Goal: Transaction & Acquisition: Purchase product/service

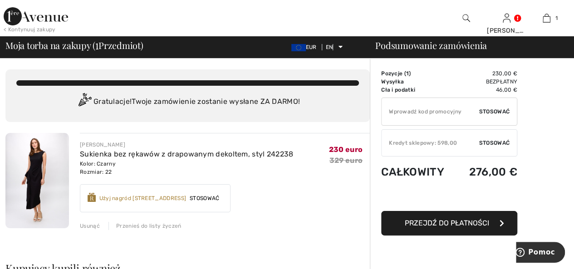
click at [190, 198] on font "Stosować" at bounding box center [205, 198] width 30 height 6
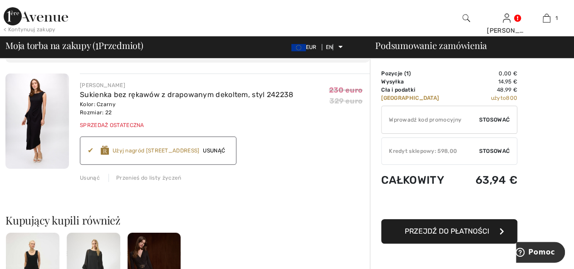
scroll to position [45, 0]
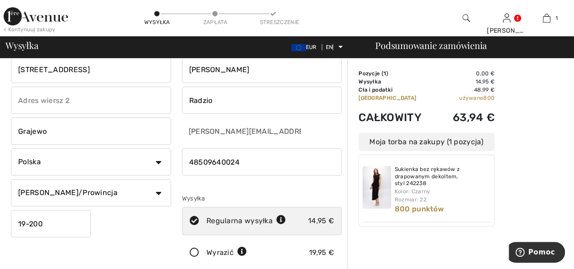
scroll to position [45, 0]
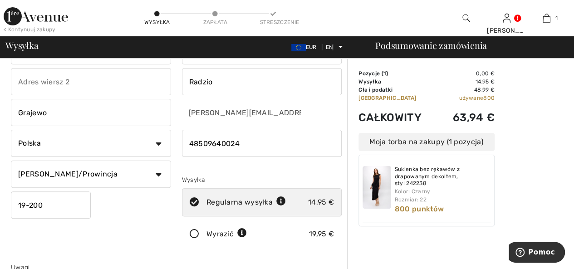
click at [157, 173] on select "Stan/Prowincja Dolnośląskie Kujawsko-Pomorskie Łódzkie Lubelskie Lubuskie Małop…" at bounding box center [91, 174] width 160 height 27
select select "PL"
click at [11, 161] on select "Stan/Prowincja Dolnośląskie Kujawsko-Pomorskie Łódzkie Lubelskie Lubuskie Małop…" at bounding box center [91, 174] width 160 height 27
click at [196, 234] on icon at bounding box center [194, 235] width 24 height 10
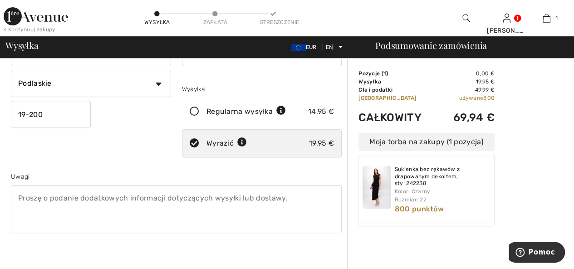
scroll to position [182, 0]
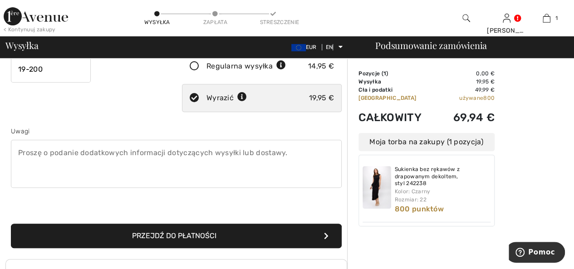
click at [195, 238] on font "Przejdź do płatności" at bounding box center [174, 235] width 84 height 9
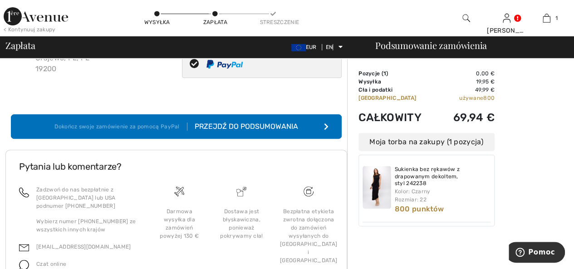
scroll to position [45, 0]
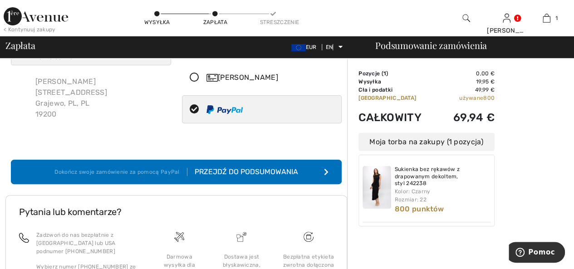
click at [269, 172] on font "Przejdź do podsumowania" at bounding box center [246, 171] width 103 height 9
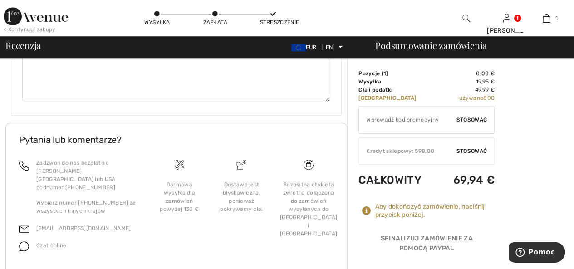
scroll to position [391, 0]
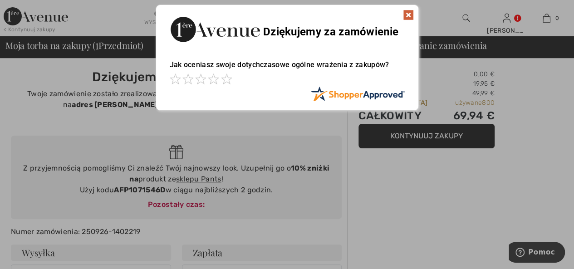
click at [410, 15] on img at bounding box center [408, 15] width 11 height 11
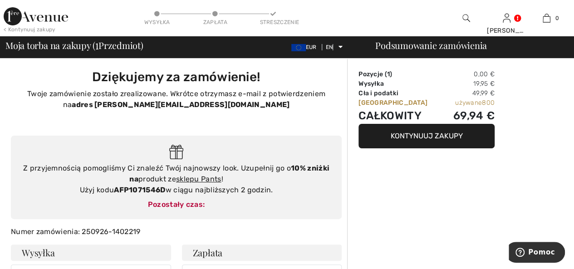
click at [429, 138] on font "Kontynuuj zakupy" at bounding box center [427, 136] width 72 height 9
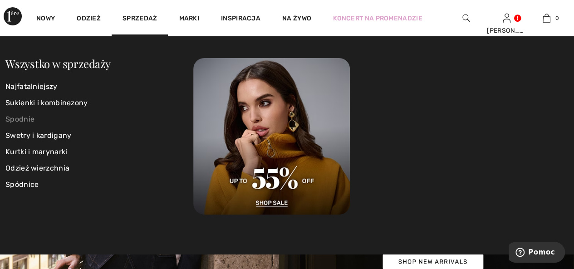
click at [29, 120] on font "Spodnie" at bounding box center [19, 119] width 29 height 9
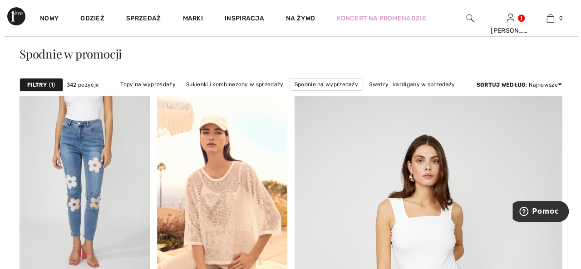
scroll to position [45, 0]
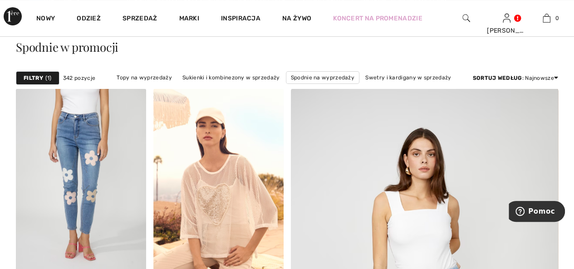
click at [42, 75] on font "Filtry" at bounding box center [34, 78] width 20 height 6
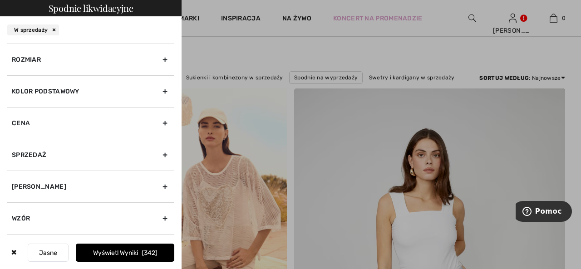
click at [71, 88] on font "Kolor podstawowy" at bounding box center [46, 92] width 68 height 8
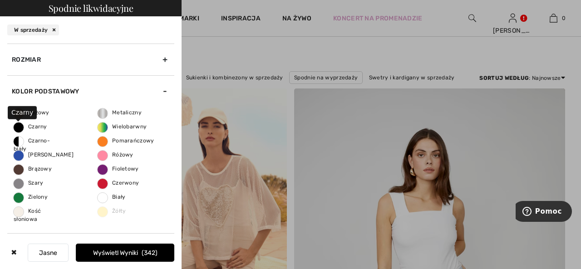
click at [21, 126] on span "Czarny" at bounding box center [31, 126] width 34 height 6
click at [0, 0] on input "Czarny" at bounding box center [0, 0] width 0 height 0
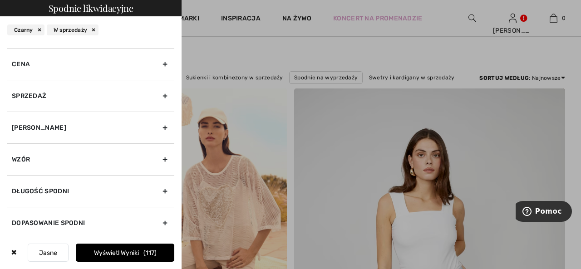
scroll to position [186, 0]
click at [51, 187] on font "Długość spodni" at bounding box center [40, 191] width 57 height 8
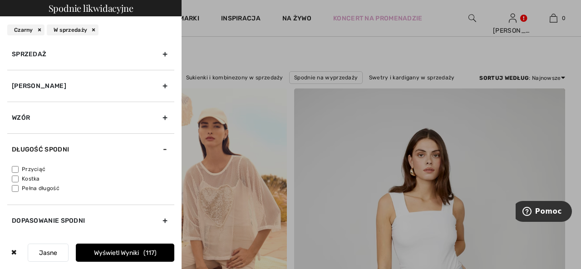
scroll to position [75, 0]
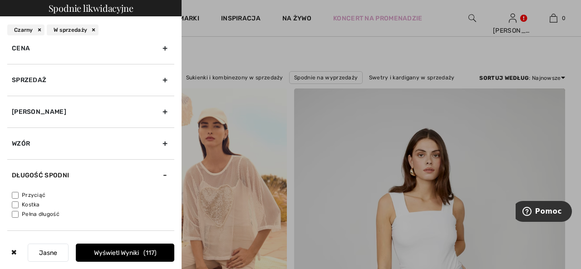
click at [17, 203] on input"] "Kostka" at bounding box center [15, 205] width 7 height 7
checkbox input"] "true"
click at [15, 192] on input"] "Przyciąć" at bounding box center [15, 195] width 7 height 7
checkbox input"] "true"
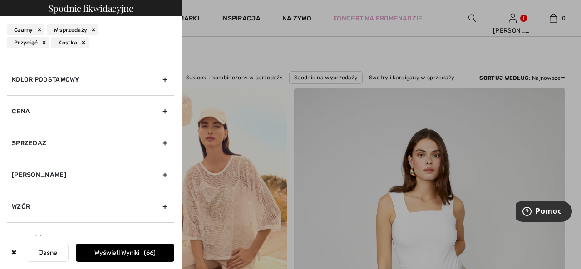
scroll to position [0, 0]
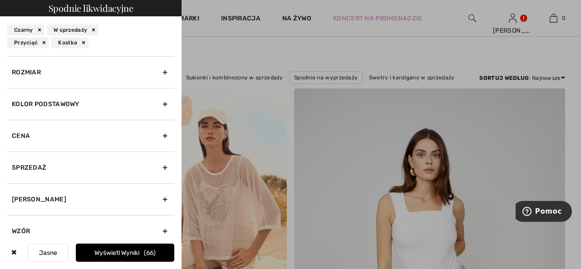
click at [36, 71] on font "Rozmiar" at bounding box center [26, 73] width 29 height 8
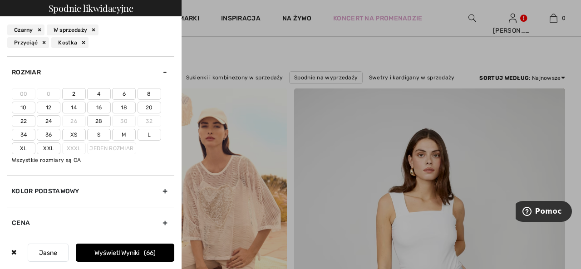
click at [125, 106] on font "18" at bounding box center [124, 107] width 6 height 6
click at [0, 0] on input"] "18" at bounding box center [0, 0] width 0 height 0
click at [123, 251] on font "Wyświetl wyniki" at bounding box center [118, 253] width 45 height 8
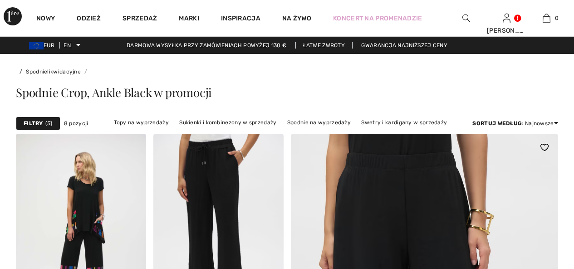
checkbox input "true"
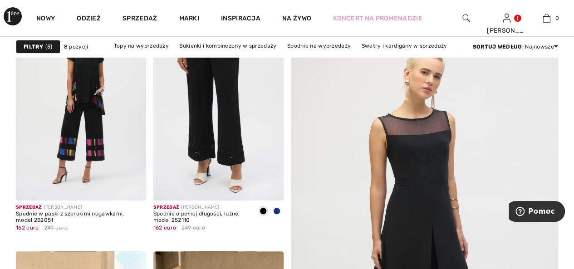
scroll to position [136, 0]
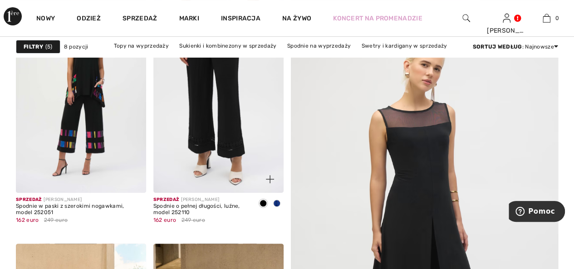
click at [227, 148] on img at bounding box center [218, 95] width 130 height 195
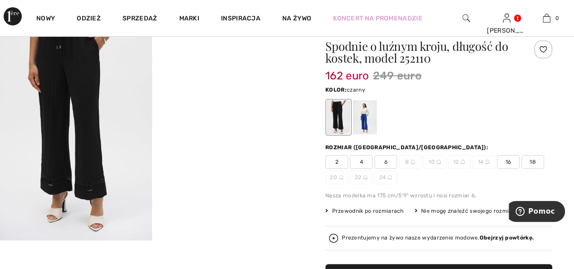
scroll to position [45, 0]
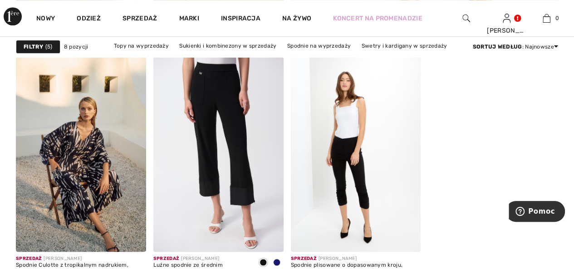
scroll to position [590, 0]
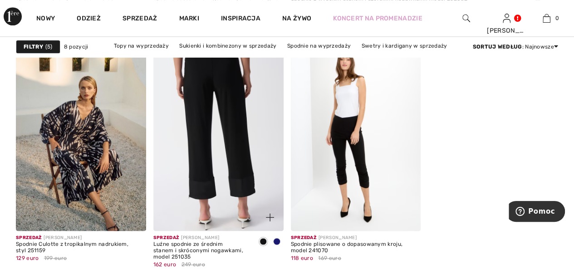
click at [206, 188] on img at bounding box center [218, 133] width 130 height 195
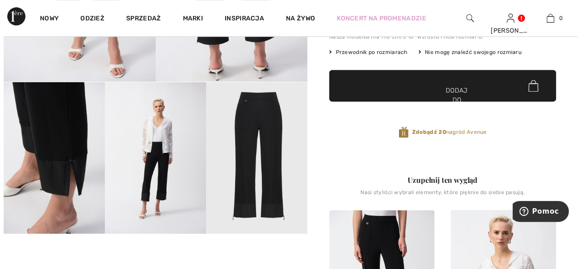
scroll to position [227, 0]
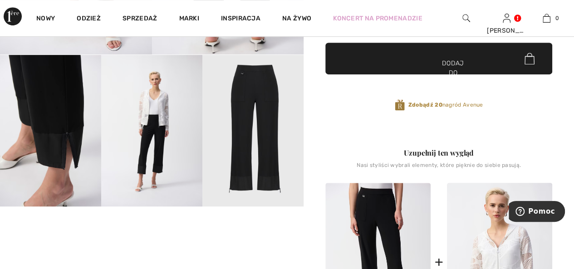
click at [49, 109] on img at bounding box center [50, 131] width 101 height 152
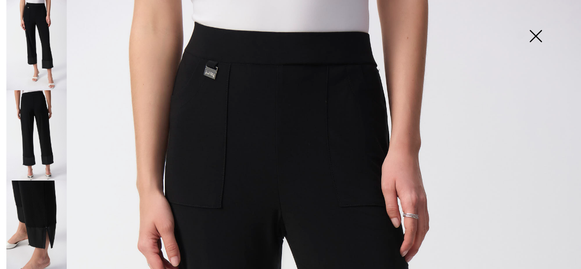
click at [37, 207] on img at bounding box center [36, 226] width 60 height 90
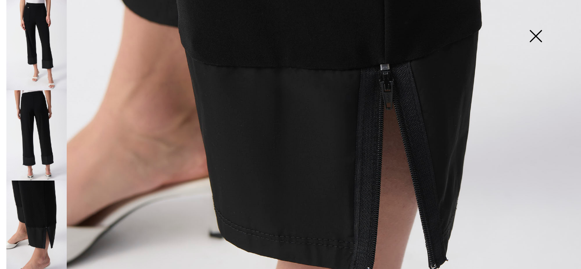
scroll to position [408, 0]
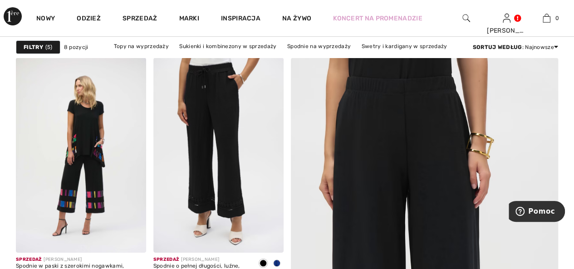
scroll to position [91, 0]
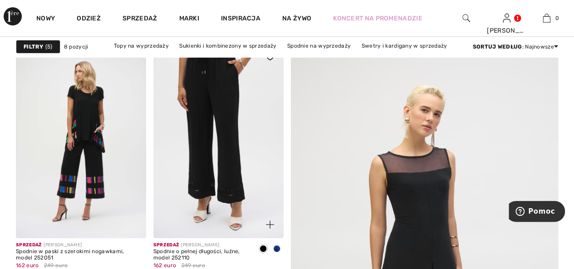
click at [231, 187] on img at bounding box center [218, 140] width 130 height 195
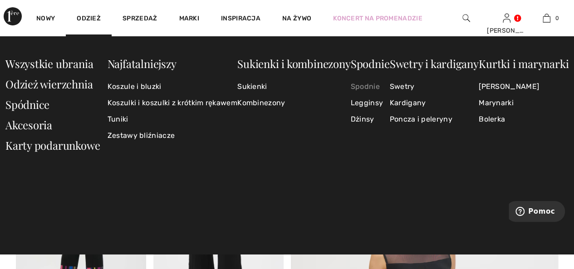
click at [361, 87] on font "Spodnie" at bounding box center [365, 86] width 29 height 9
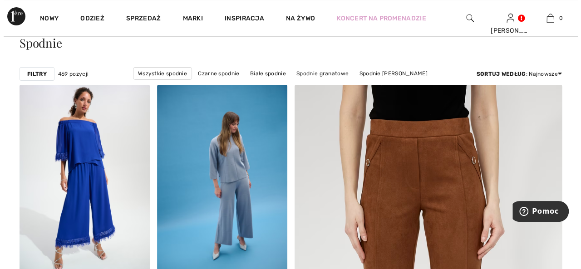
scroll to position [45, 0]
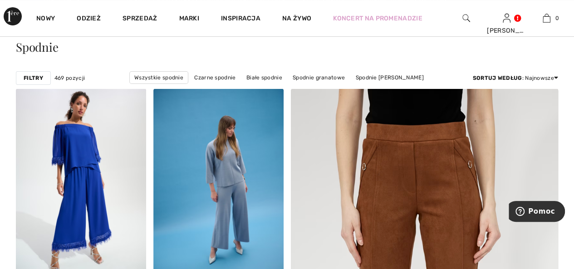
click at [30, 78] on font "Filtry" at bounding box center [34, 78] width 20 height 6
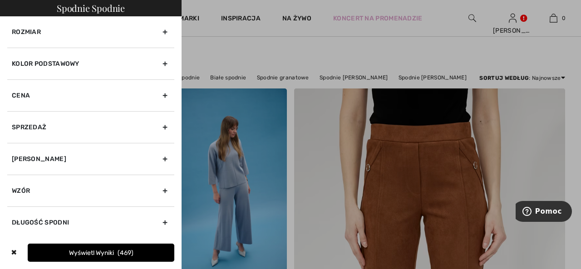
click at [57, 62] on font "Kolor podstawowy" at bounding box center [46, 64] width 68 height 8
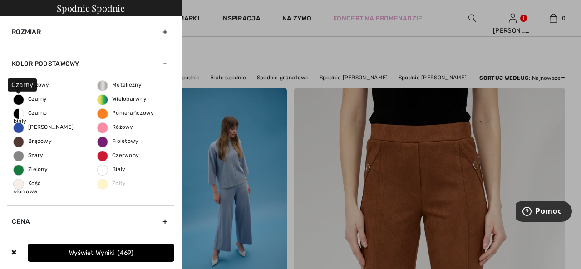
click at [33, 98] on font "Czarny" at bounding box center [37, 99] width 19 height 6
click at [0, 0] on input "Czarny" at bounding box center [0, 0] width 0 height 0
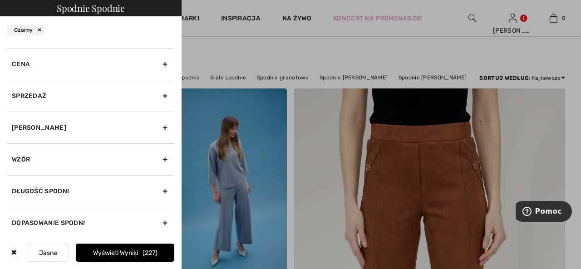
scroll to position [186, 0]
click at [56, 189] on font "Długość spodni" at bounding box center [40, 191] width 57 height 8
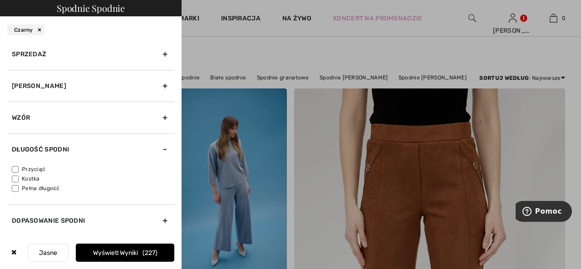
scroll to position [70, 0]
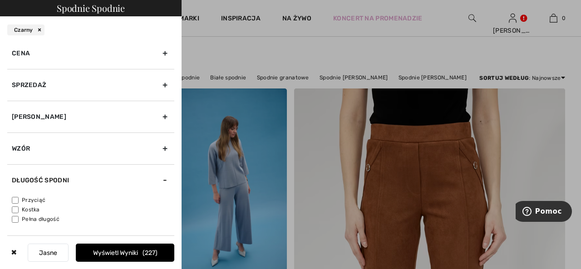
click at [15, 197] on input"] "Przyciąć" at bounding box center [15, 200] width 7 height 7
checkbox input"] "true"
click at [14, 207] on input"] "Kostka" at bounding box center [15, 210] width 7 height 7
checkbox input"] "true"
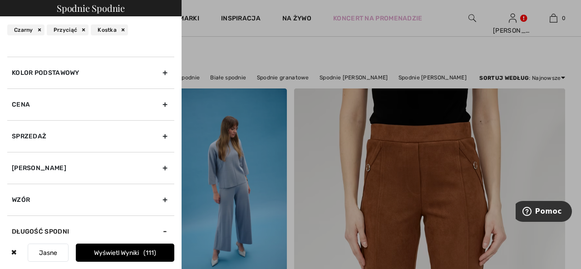
scroll to position [0, 0]
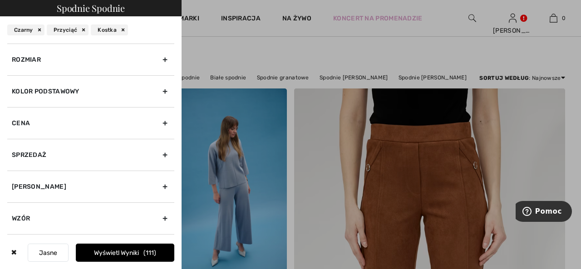
click at [36, 58] on font "Rozmiar" at bounding box center [26, 60] width 29 height 8
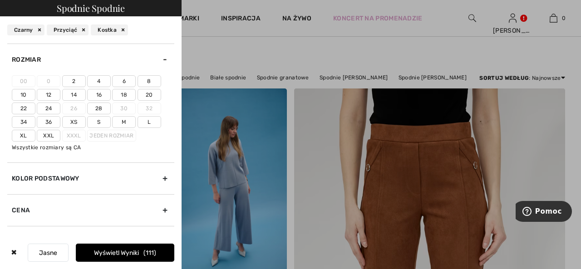
click at [124, 93] on font "18" at bounding box center [124, 95] width 6 height 6
click at [0, 0] on input"] "18" at bounding box center [0, 0] width 0 height 0
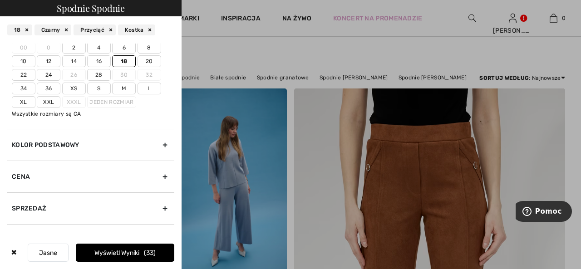
scroll to position [45, 0]
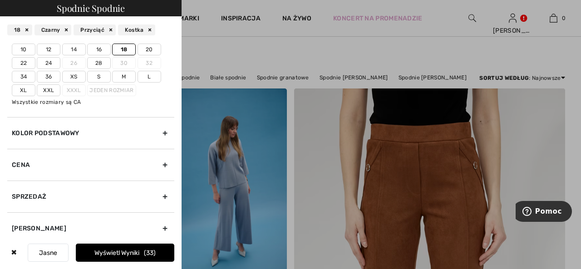
click at [62, 132] on font "Kolor podstawowy" at bounding box center [46, 133] width 68 height 8
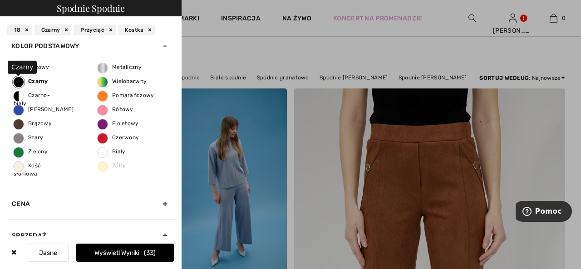
click at [39, 79] on font "Czarny" at bounding box center [38, 81] width 20 height 6
click at [0, 0] on input "Czarny" at bounding box center [0, 0] width 0 height 0
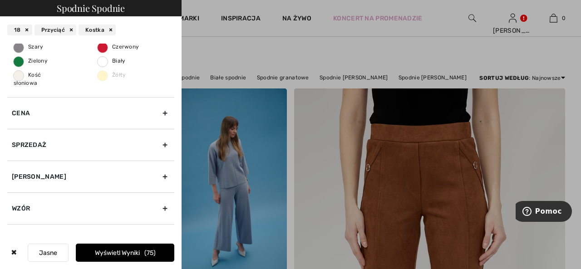
scroll to position [186, 0]
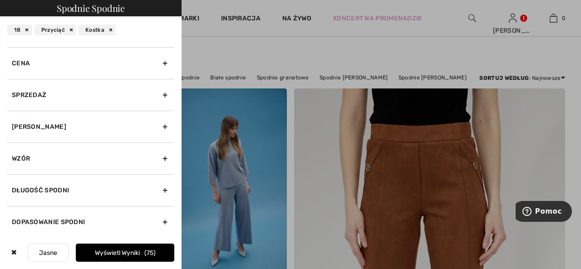
click at [115, 255] on font "Wyświetl wyniki" at bounding box center [117, 253] width 45 height 8
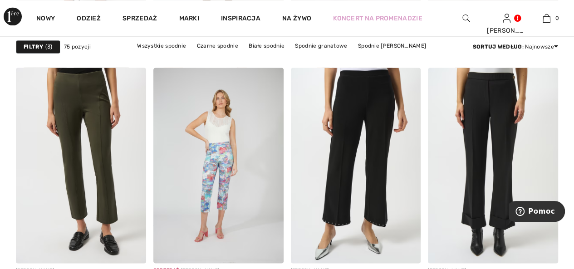
scroll to position [817, 0]
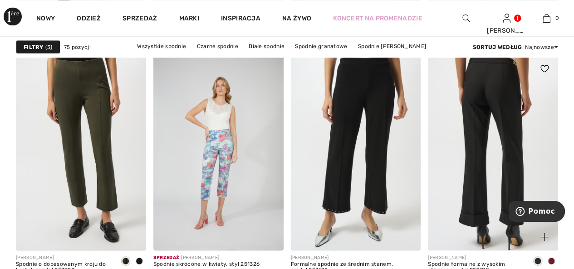
click at [478, 153] on img at bounding box center [493, 152] width 130 height 195
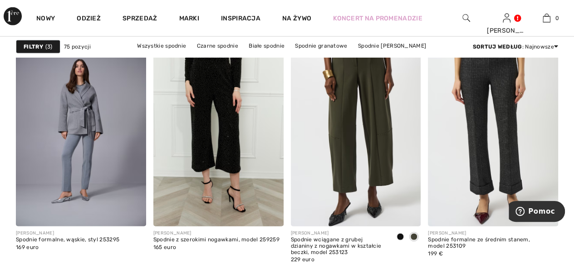
scroll to position [1225, 0]
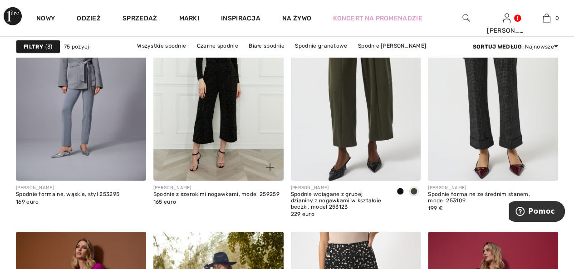
click at [231, 112] on img at bounding box center [218, 83] width 130 height 195
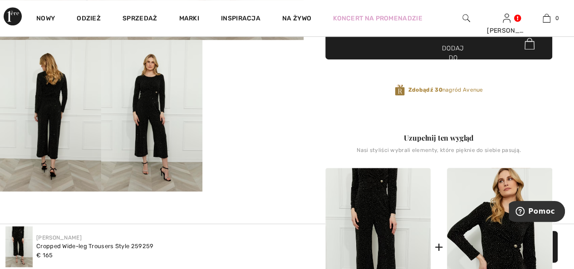
scroll to position [272, 0]
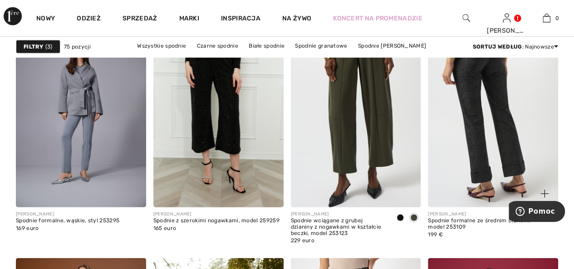
scroll to position [1225, 0]
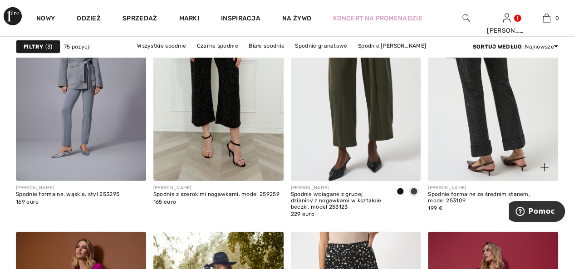
click at [512, 131] on img at bounding box center [493, 83] width 130 height 195
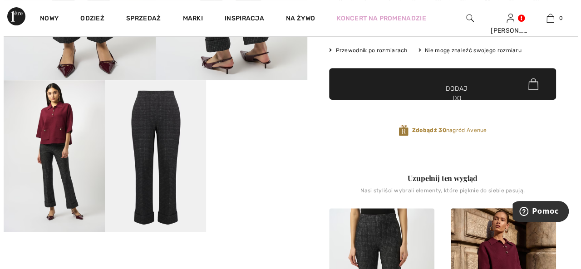
scroll to position [227, 0]
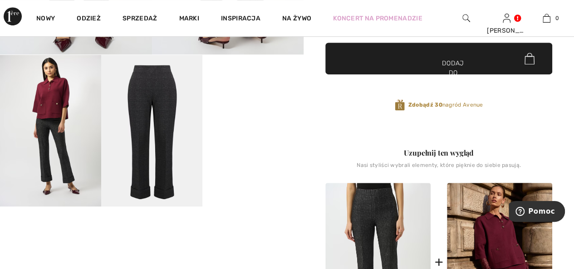
click at [153, 107] on img at bounding box center [151, 131] width 101 height 152
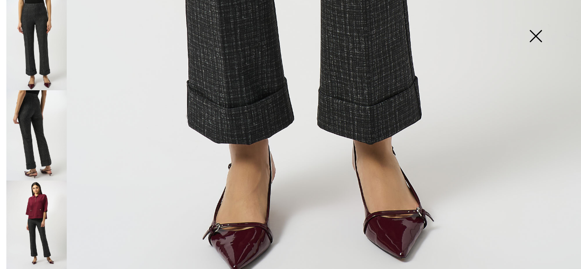
scroll to position [590, 0]
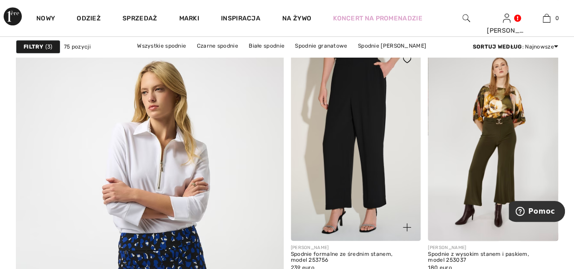
scroll to position [1952, 0]
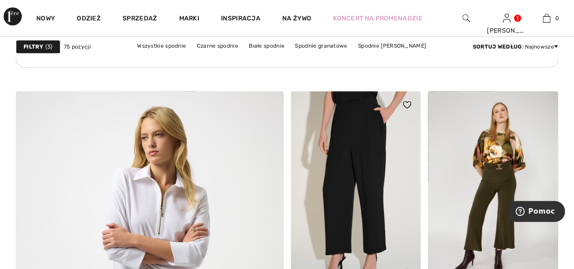
click at [370, 157] on img at bounding box center [356, 188] width 130 height 195
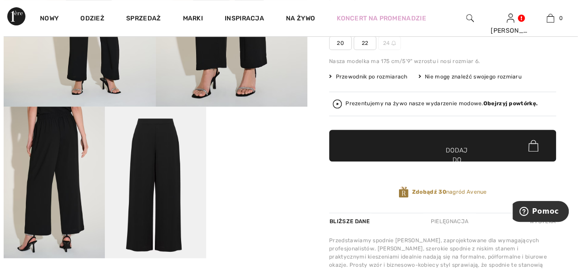
scroll to position [182, 0]
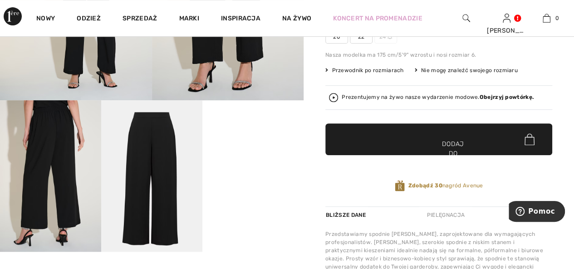
click at [162, 211] on img at bounding box center [151, 176] width 101 height 152
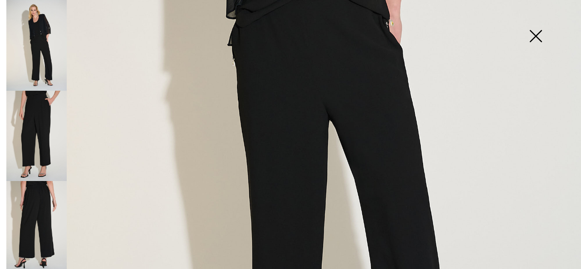
scroll to position [318, 0]
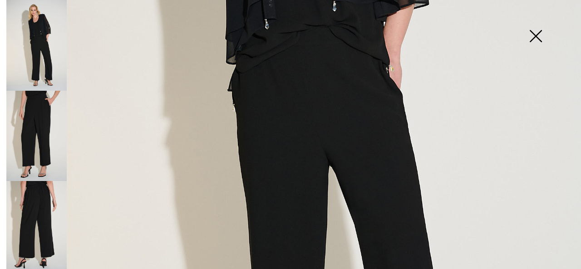
click at [28, 155] on img at bounding box center [36, 136] width 60 height 91
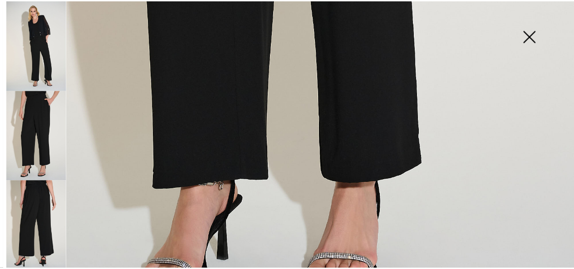
scroll to position [545, 0]
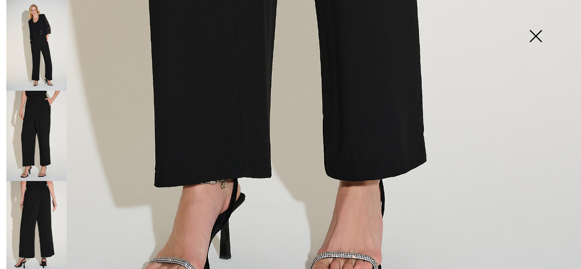
click at [531, 38] on img at bounding box center [535, 37] width 45 height 47
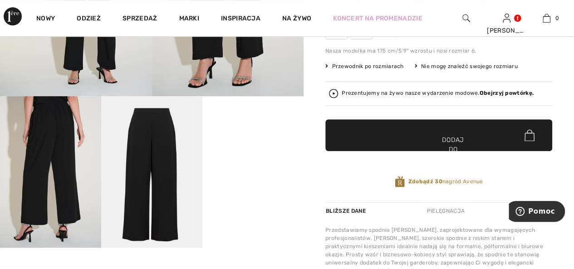
scroll to position [136, 0]
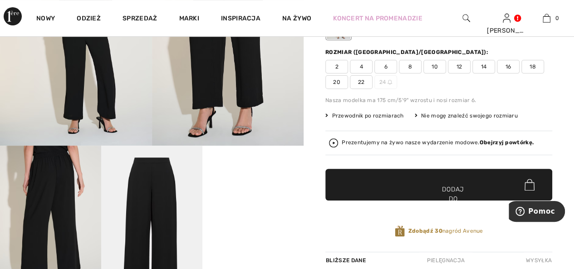
click at [530, 67] on font "18" at bounding box center [533, 67] width 6 height 6
click at [402, 178] on span "✔ Dodano do torby Dodaj do koszyka" at bounding box center [438, 185] width 227 height 32
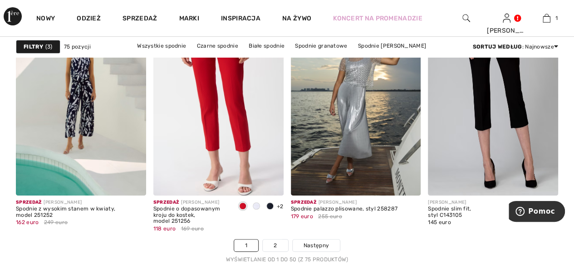
scroll to position [3631, 0]
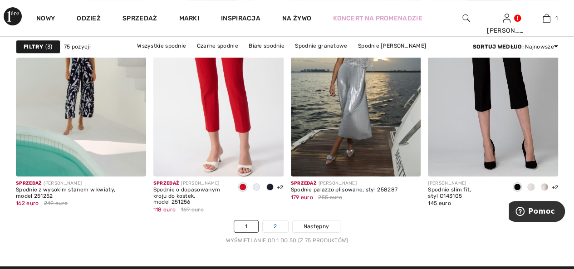
click at [277, 225] on font "2" at bounding box center [275, 226] width 3 height 6
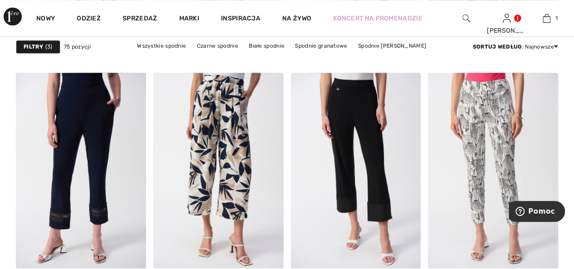
scroll to position [772, 0]
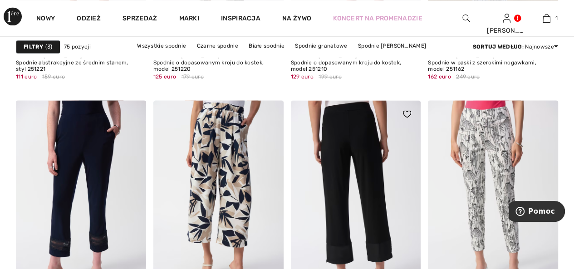
click at [387, 230] on img at bounding box center [356, 197] width 130 height 195
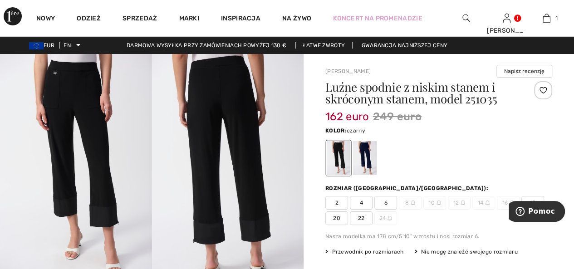
click at [205, 235] on img at bounding box center [228, 167] width 152 height 227
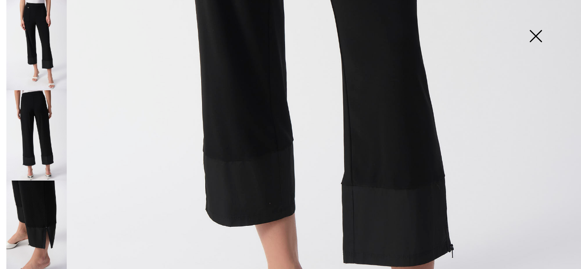
scroll to position [408, 0]
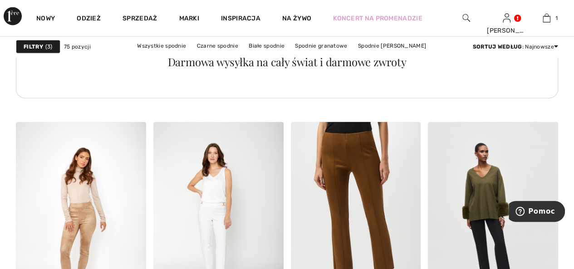
scroll to position [1180, 0]
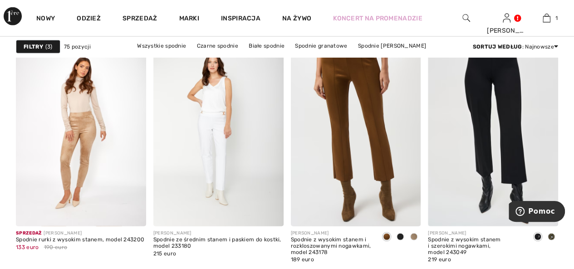
click at [508, 175] on img at bounding box center [493, 128] width 130 height 195
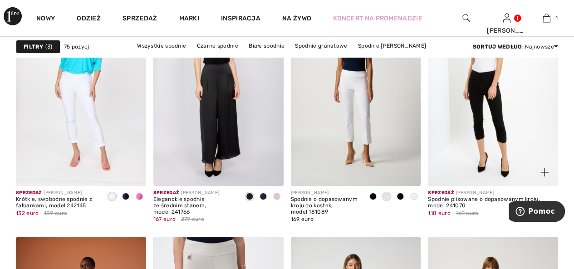
scroll to position [1452, 0]
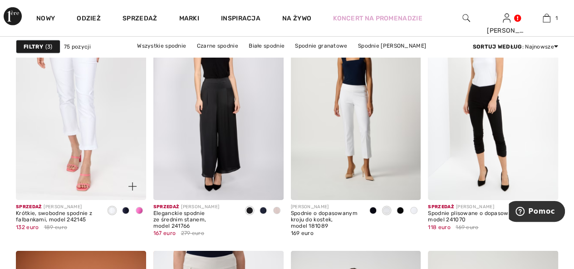
click at [86, 142] on img at bounding box center [81, 102] width 130 height 195
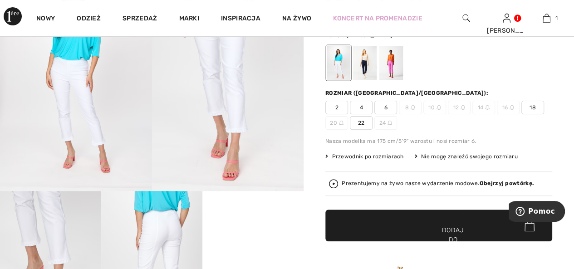
click at [234, 130] on img at bounding box center [228, 77] width 152 height 228
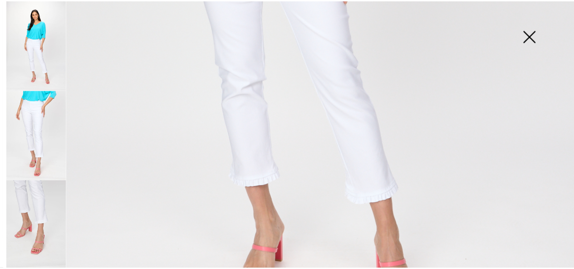
scroll to position [499, 0]
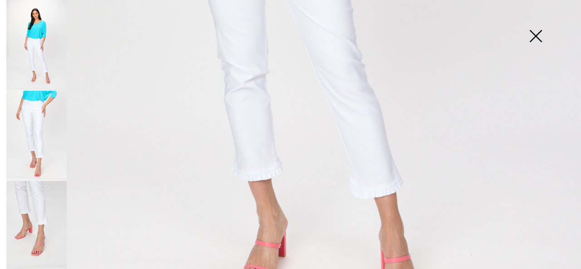
click at [535, 36] on img at bounding box center [535, 37] width 45 height 47
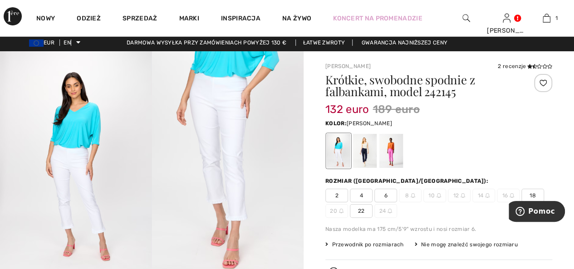
scroll to position [0, 0]
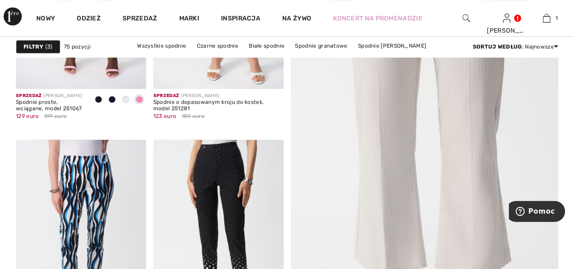
scroll to position [227, 0]
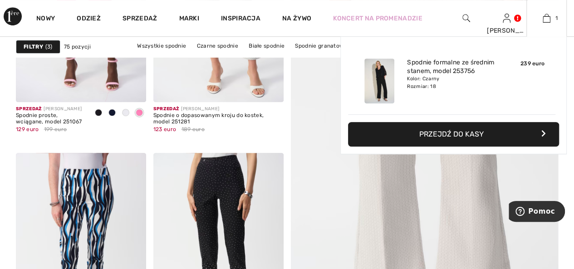
click at [381, 87] on img at bounding box center [379, 81] width 30 height 45
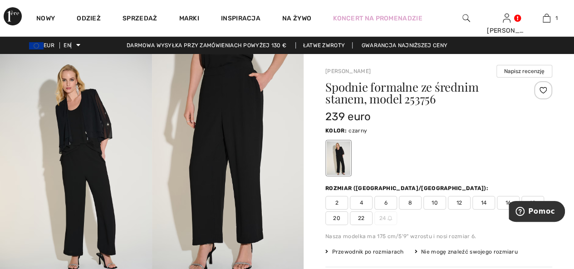
click at [245, 157] on img at bounding box center [228, 168] width 152 height 228
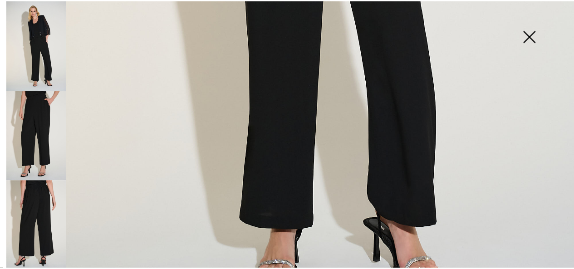
scroll to position [590, 0]
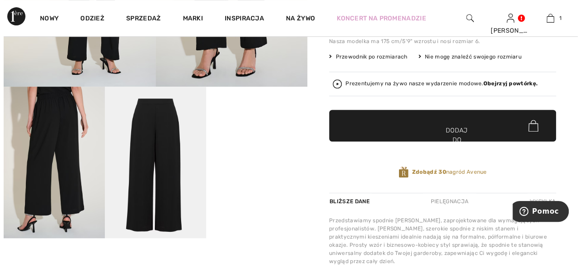
scroll to position [227, 0]
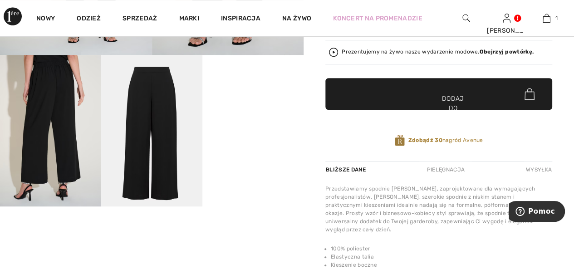
click at [30, 122] on img at bounding box center [50, 131] width 101 height 152
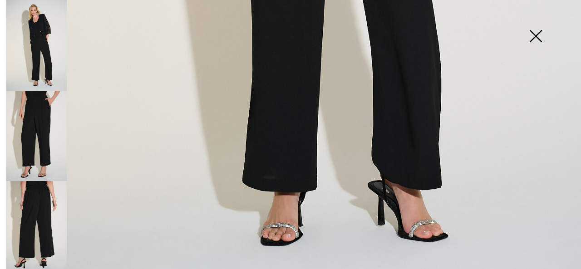
scroll to position [581, 0]
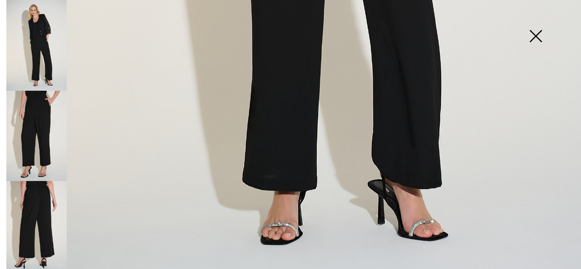
click at [43, 136] on img at bounding box center [36, 136] width 60 height 91
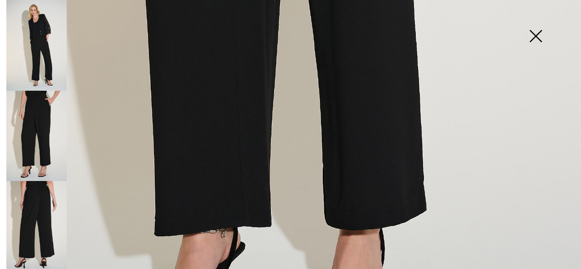
scroll to position [499, 0]
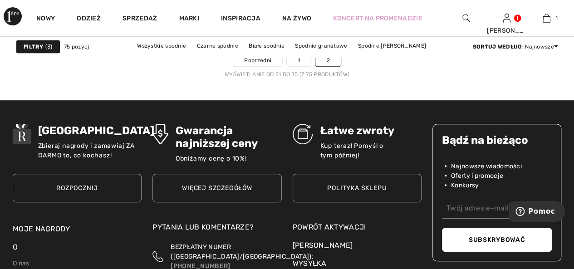
scroll to position [1770, 0]
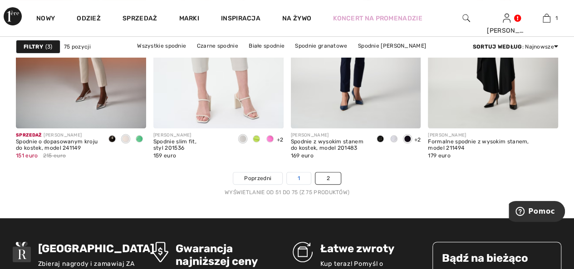
click at [296, 177] on link "1" at bounding box center [299, 178] width 24 height 12
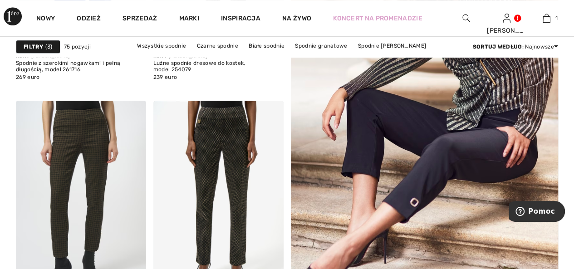
scroll to position [318, 0]
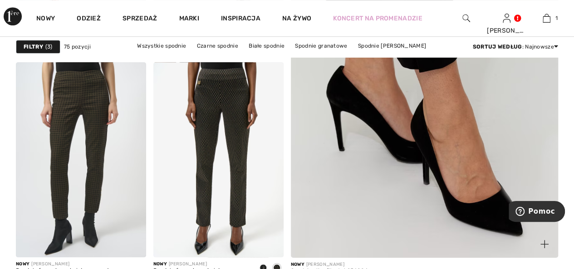
click at [444, 157] on img at bounding box center [424, 57] width 321 height 482
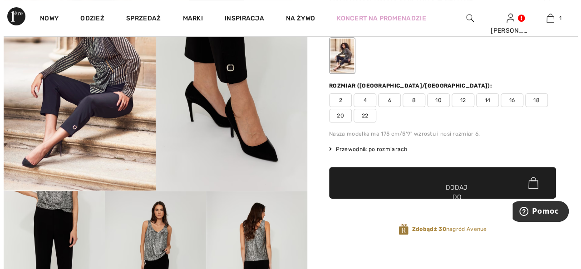
scroll to position [182, 0]
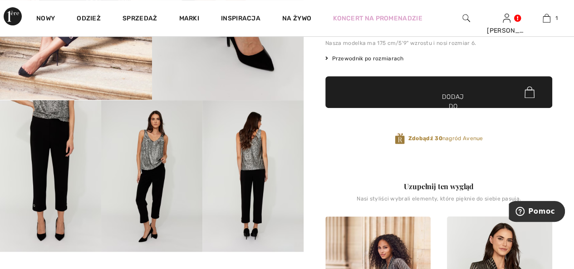
click at [248, 195] on img at bounding box center [252, 176] width 101 height 152
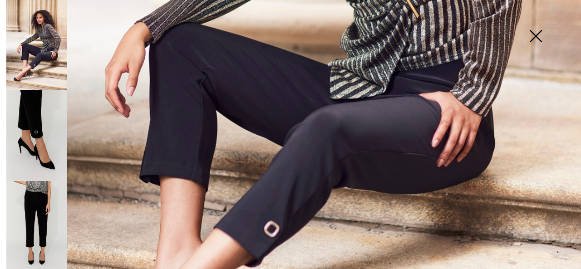
scroll to position [408, 0]
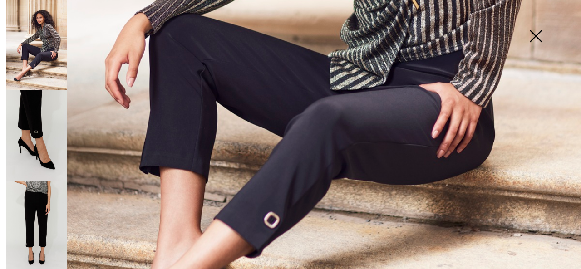
click at [36, 119] on img at bounding box center [36, 135] width 60 height 91
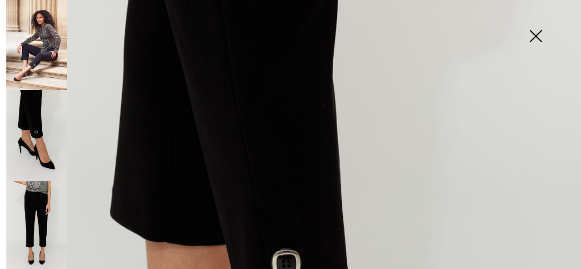
scroll to position [227, 0]
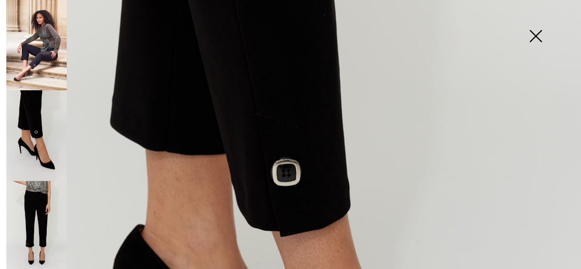
click at [39, 217] on img at bounding box center [36, 226] width 60 height 91
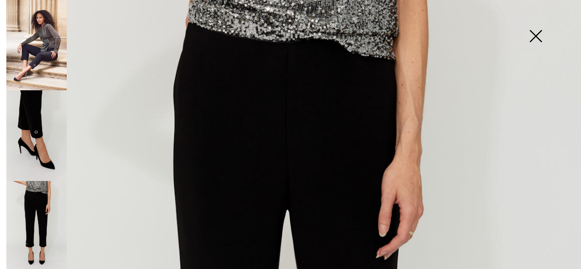
scroll to position [45, 0]
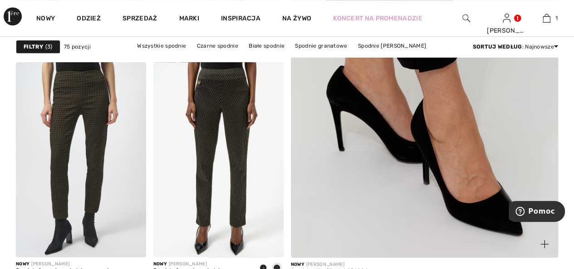
click at [391, 148] on img at bounding box center [424, 57] width 321 height 482
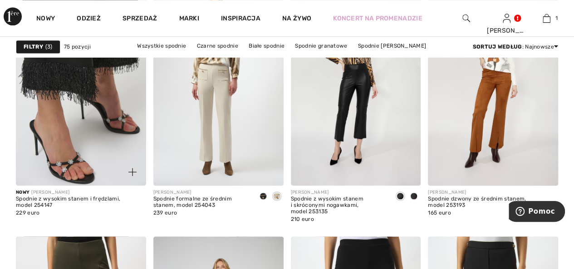
click at [81, 80] on img at bounding box center [81, 87] width 130 height 195
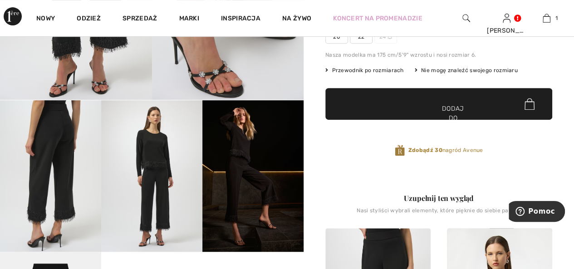
click at [232, 172] on img at bounding box center [252, 176] width 101 height 152
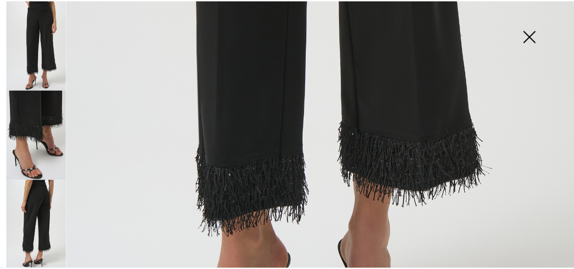
scroll to position [499, 0]
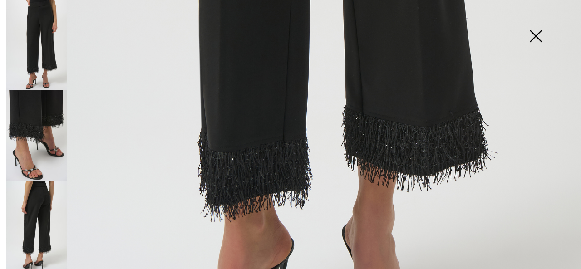
click at [532, 37] on img at bounding box center [535, 37] width 45 height 47
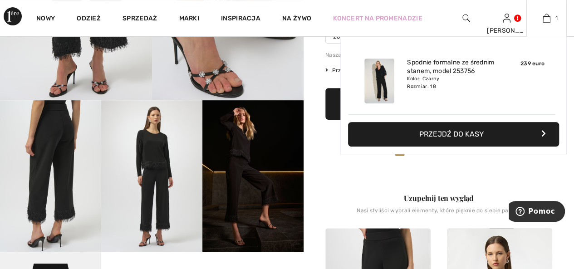
click at [446, 133] on font "Przejdź do kasy" at bounding box center [451, 134] width 64 height 9
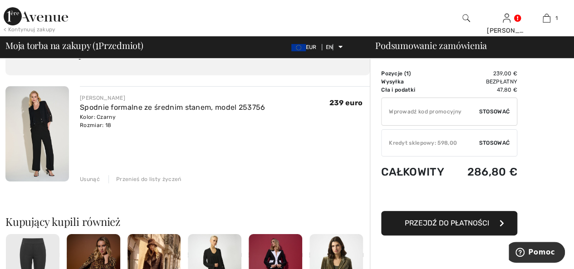
scroll to position [45, 0]
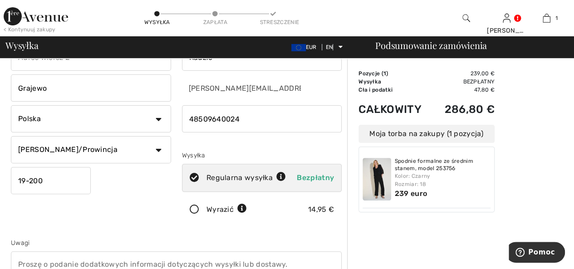
scroll to position [91, 0]
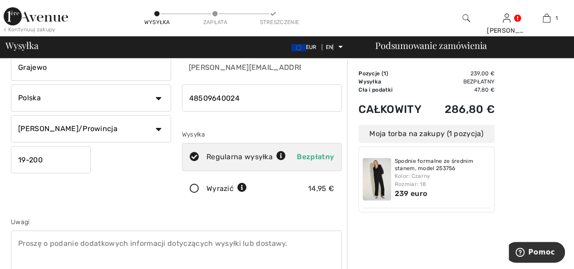
click at [157, 128] on select "Stan/Prowincja Dolnośląskie Kujawsko-Pomorskie Łódzkie Lubelskie Lubuskie Małop…" at bounding box center [91, 128] width 160 height 27
select select "PL"
click at [11, 115] on select "Stan/Prowincja Dolnośląskie Kujawsko-Pomorskie Łódzkie Lubelskie Lubuskie Małop…" at bounding box center [91, 128] width 160 height 27
click at [194, 188] on icon at bounding box center [194, 189] width 24 height 10
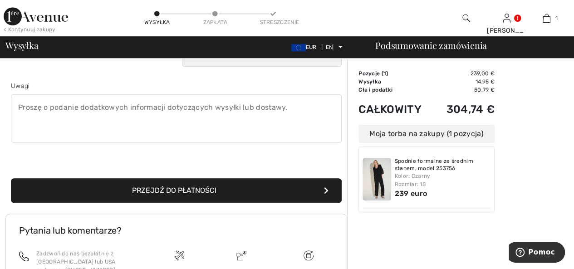
scroll to position [272, 0]
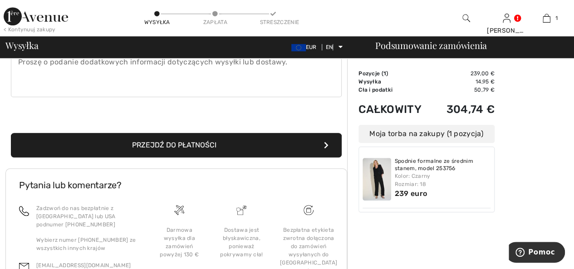
click at [294, 144] on button "Przejdź do płatności" at bounding box center [176, 145] width 331 height 25
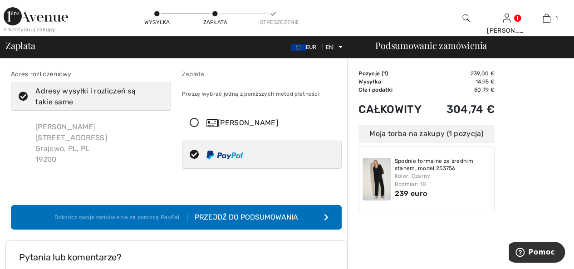
click at [306, 154] on div at bounding box center [258, 154] width 152 height 27
radio input "true"
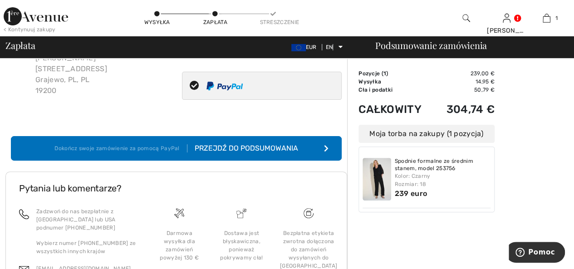
scroll to position [136, 0]
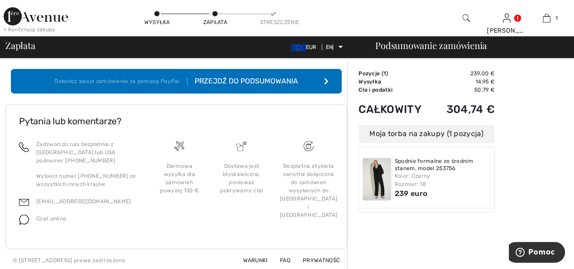
click at [281, 79] on font "Przejdź do podsumowania" at bounding box center [246, 81] width 103 height 9
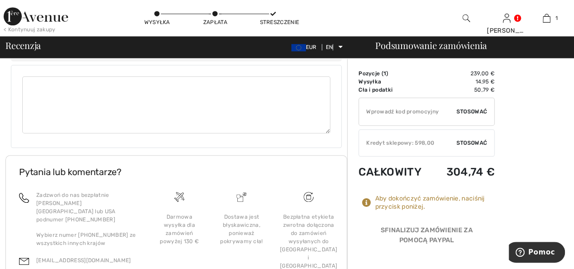
scroll to position [391, 0]
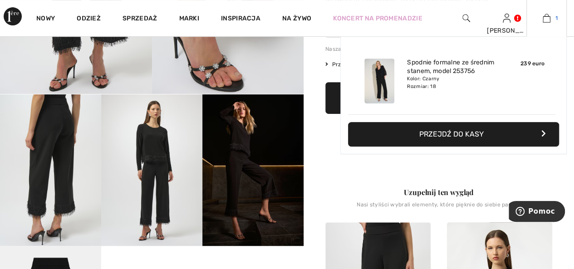
click at [546, 18] on img at bounding box center [547, 18] width 8 height 11
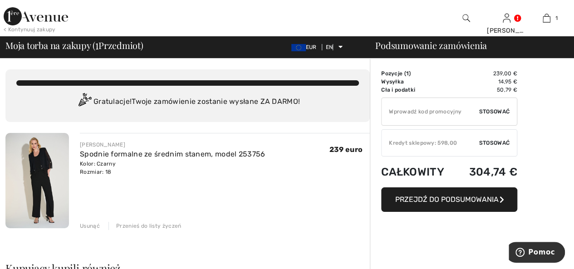
click at [392, 108] on input "TEXT" at bounding box center [431, 111] width 98 height 27
type input "AFP1071546D"
click at [484, 109] on font "Stosować" at bounding box center [494, 111] width 30 height 6
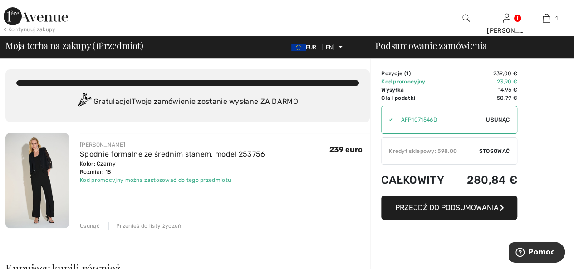
click at [497, 148] on font "Stosować" at bounding box center [494, 151] width 30 height 6
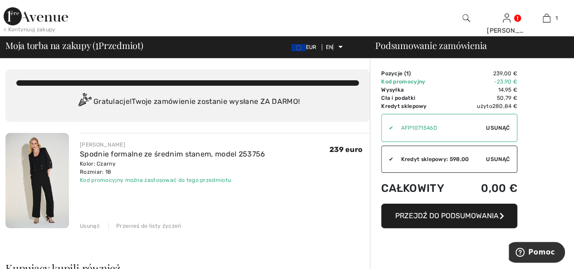
click at [494, 157] on font "Usunąć" at bounding box center [498, 159] width 24 height 6
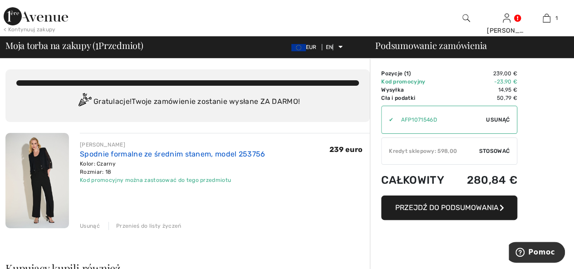
click at [204, 153] on font "Spodnie formalne ze średnim stanem, model 253756" at bounding box center [172, 154] width 185 height 9
click at [413, 208] on font "Przejdź do podsumowania" at bounding box center [446, 207] width 103 height 9
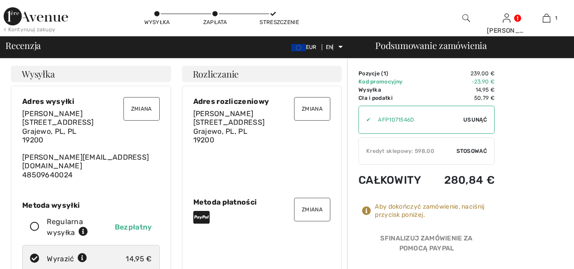
checkbox input "true"
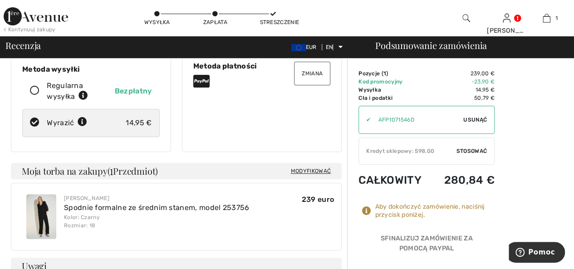
scroll to position [182, 0]
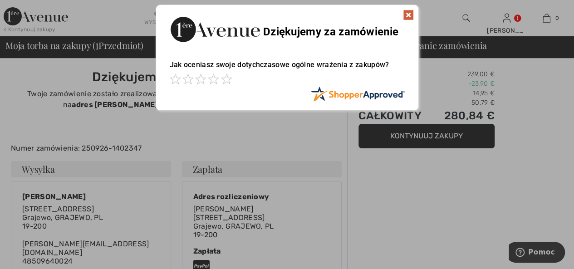
click at [408, 15] on img at bounding box center [408, 15] width 11 height 11
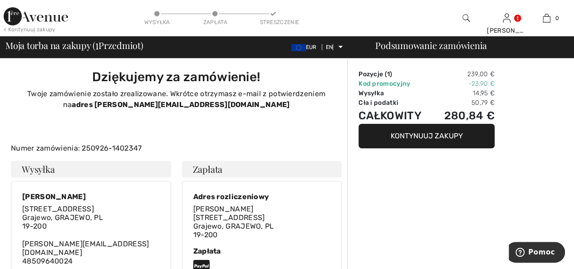
click at [403, 138] on font "Kontynuuj zakupy" at bounding box center [427, 136] width 72 height 9
